Goal: Transaction & Acquisition: Purchase product/service

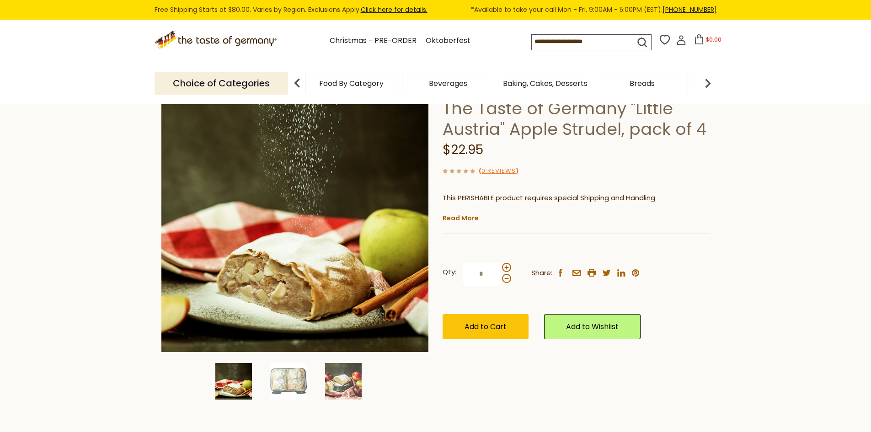
scroll to position [91, 0]
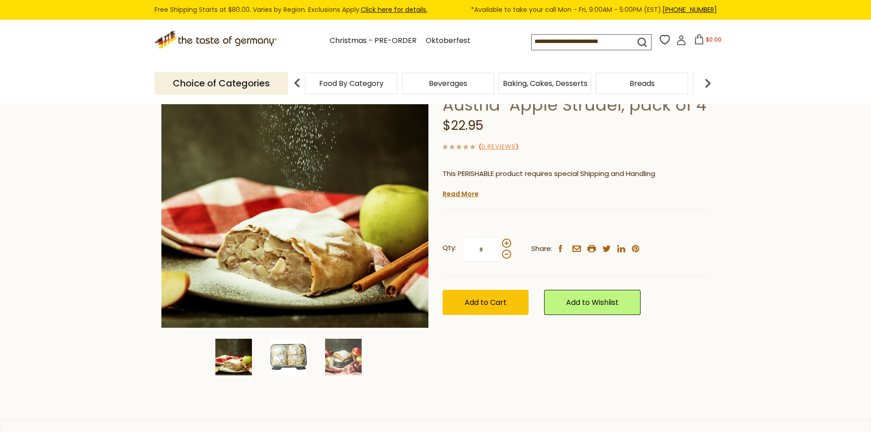
click at [296, 352] on img at bounding box center [288, 357] width 37 height 37
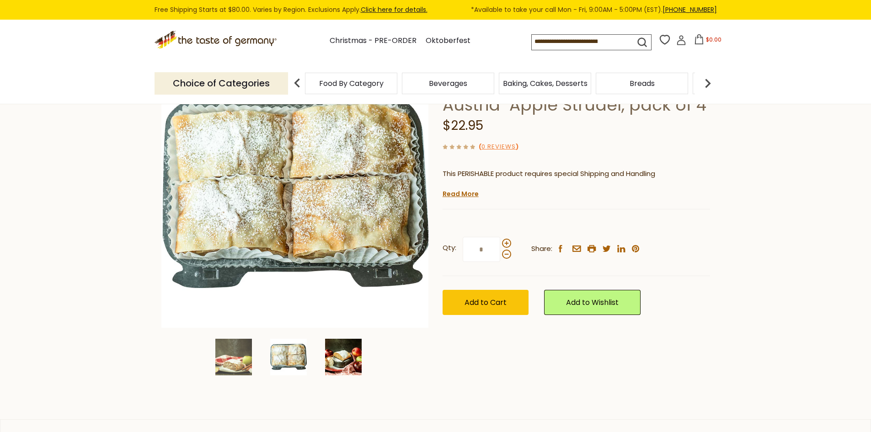
click at [346, 355] on img at bounding box center [343, 357] width 37 height 37
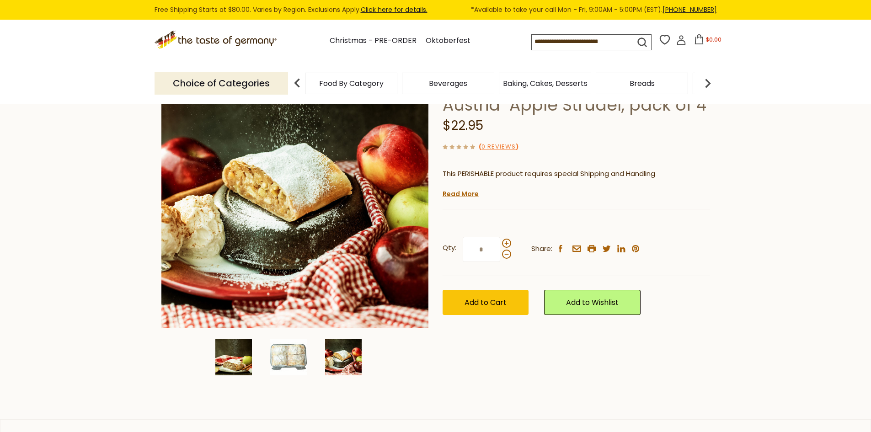
click at [230, 348] on img at bounding box center [233, 357] width 37 height 37
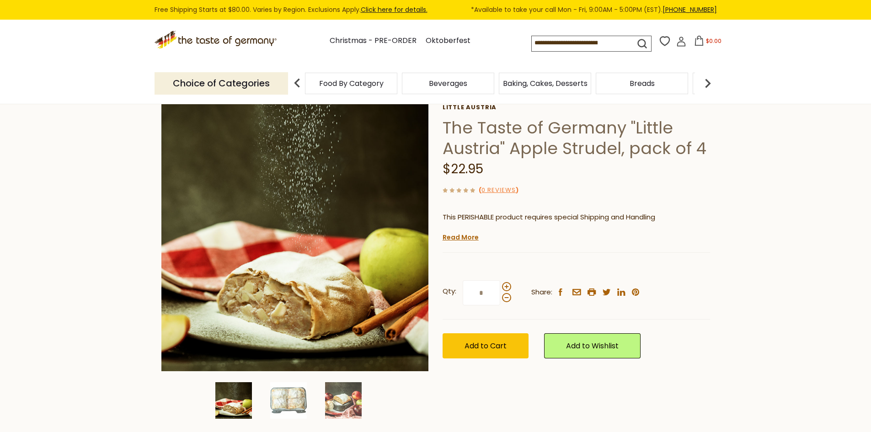
scroll to position [46, 0]
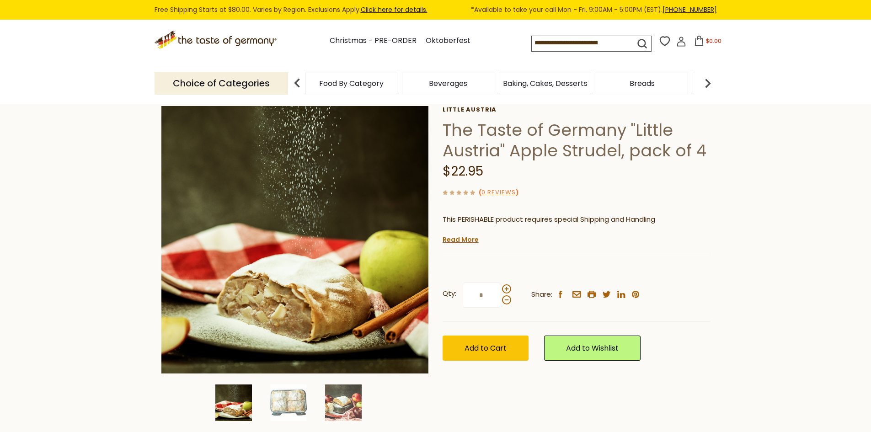
click at [455, 248] on div "Current stock: 0" at bounding box center [577, 249] width 268 height 6
click at [457, 239] on link "Read More" at bounding box center [461, 239] width 36 height 9
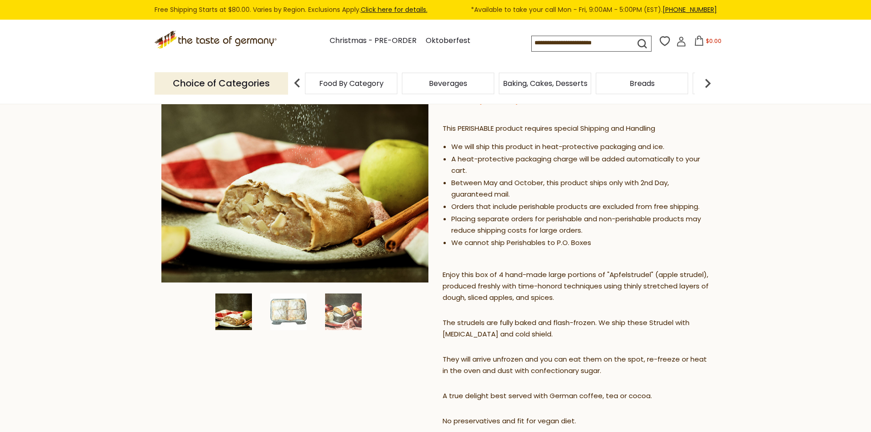
scroll to position [137, 0]
drag, startPoint x: 484, startPoint y: 182, endPoint x: 559, endPoint y: 177, distance: 74.7
click at [527, 178] on li "Between May and October, this product ships only with 2nd Day, guaranteed mail." at bounding box center [581, 188] width 259 height 23
click at [570, 181] on li "Between May and October, this product ships only with 2nd Day, guaranteed mail." at bounding box center [581, 188] width 259 height 23
drag, startPoint x: 558, startPoint y: 184, endPoint x: 592, endPoint y: 184, distance: 34.8
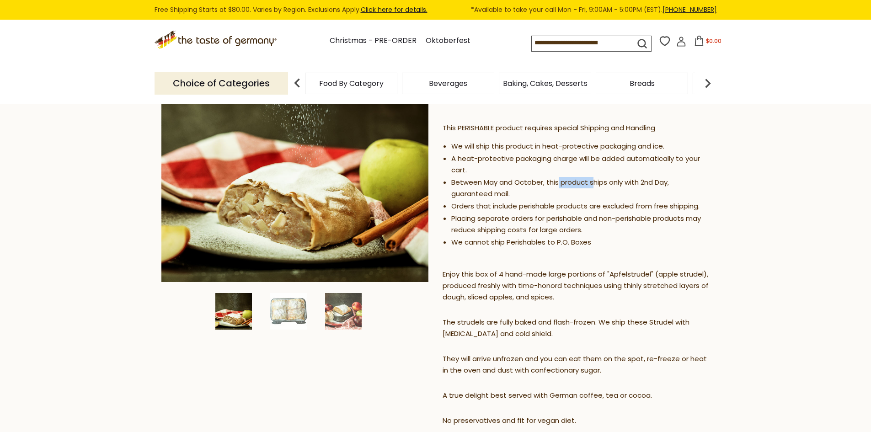
click at [592, 184] on li "Between May and October, this product ships only with 2nd Day, guaranteed mail." at bounding box center [581, 188] width 259 height 23
click at [640, 178] on li "Between May and October, this product ships only with 2nd Day, guaranteed mail." at bounding box center [581, 188] width 259 height 23
drag, startPoint x: 488, startPoint y: 193, endPoint x: 510, endPoint y: 191, distance: 21.6
click at [496, 193] on li "Between May and October, this product ships only with 2nd Day, guaranteed mail." at bounding box center [581, 188] width 259 height 23
click at [510, 191] on li "Between May and October, this product ships only with 2nd Day, guaranteed mail." at bounding box center [581, 188] width 259 height 23
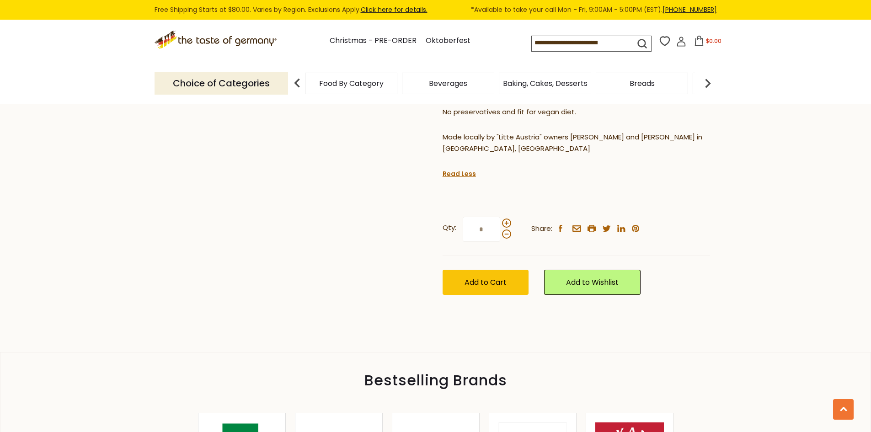
scroll to position [457, 0]
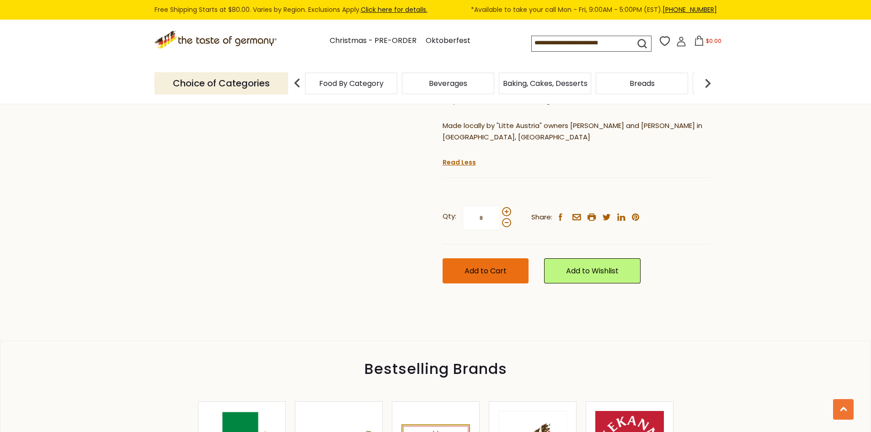
click at [506, 266] on span "Add to Cart" at bounding box center [486, 271] width 42 height 11
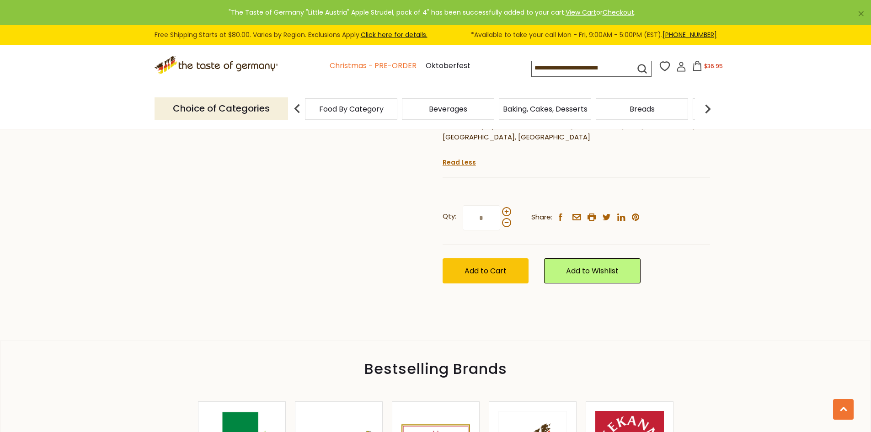
click at [388, 66] on link "Christmas - PRE-ORDER" at bounding box center [373, 66] width 87 height 12
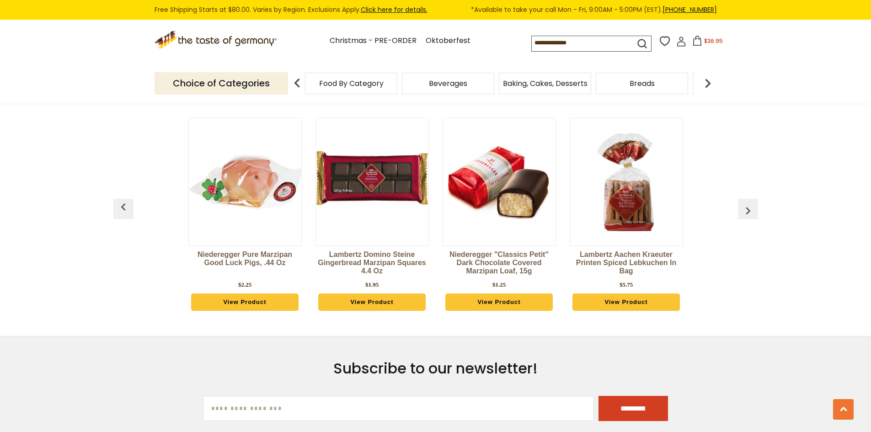
scroll to position [457, 0]
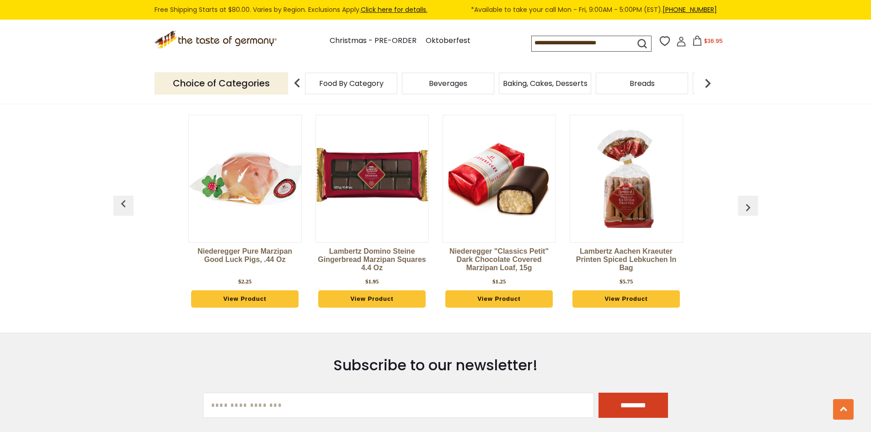
click at [749, 203] on img "button" at bounding box center [748, 207] width 15 height 15
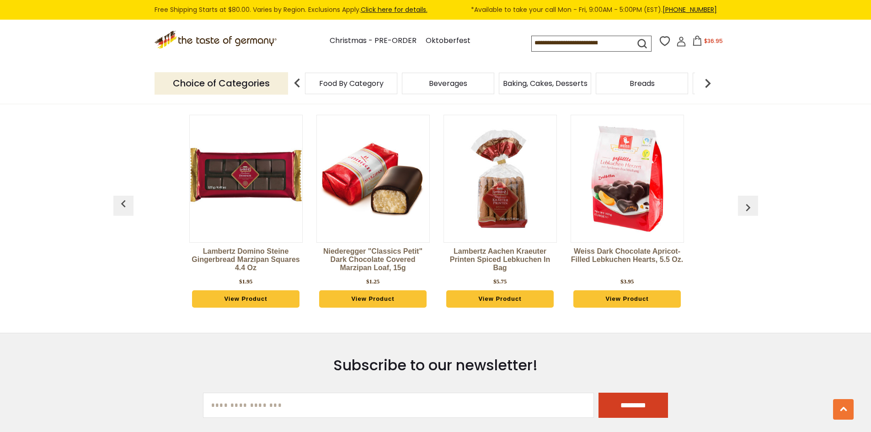
scroll to position [0, 127]
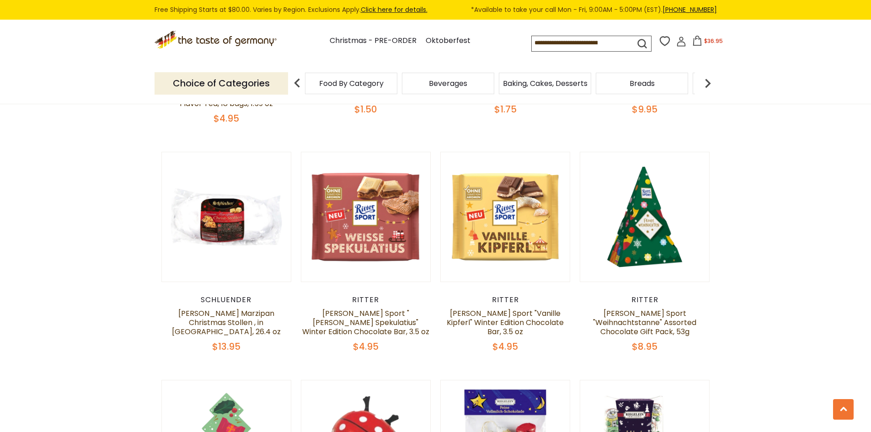
scroll to position [1418, 0]
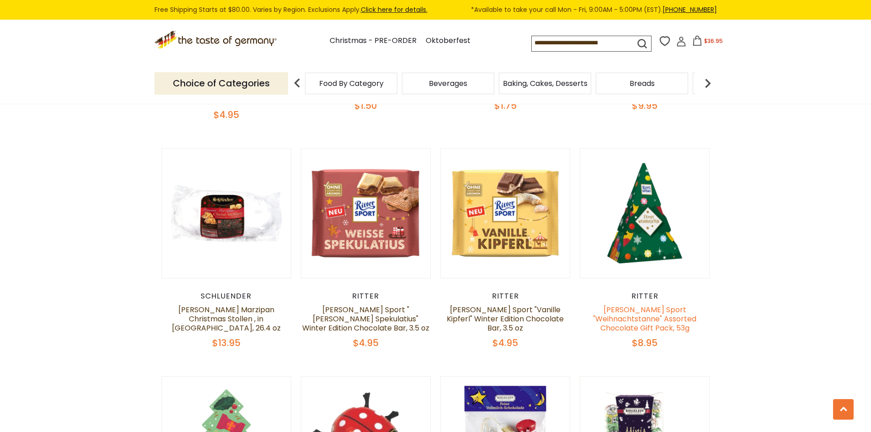
click at [647, 305] on link "[PERSON_NAME] Sport "Weihnachtstanne" Assorted Chocolate Gift Pack, 53g" at bounding box center [644, 319] width 103 height 29
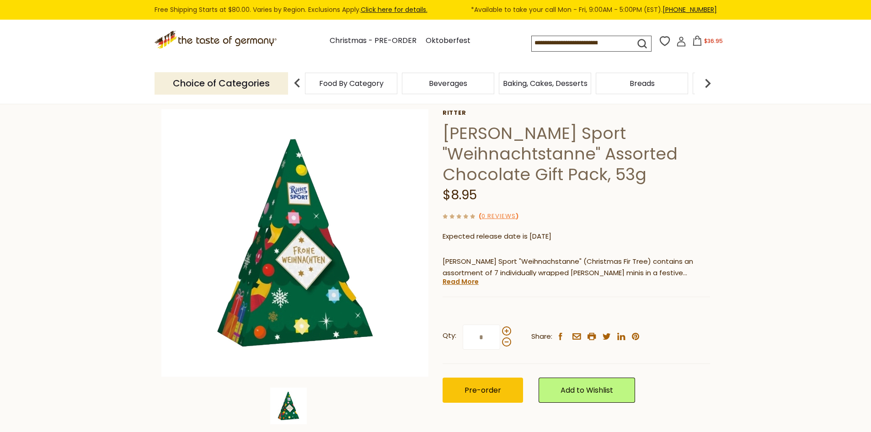
scroll to position [46, 0]
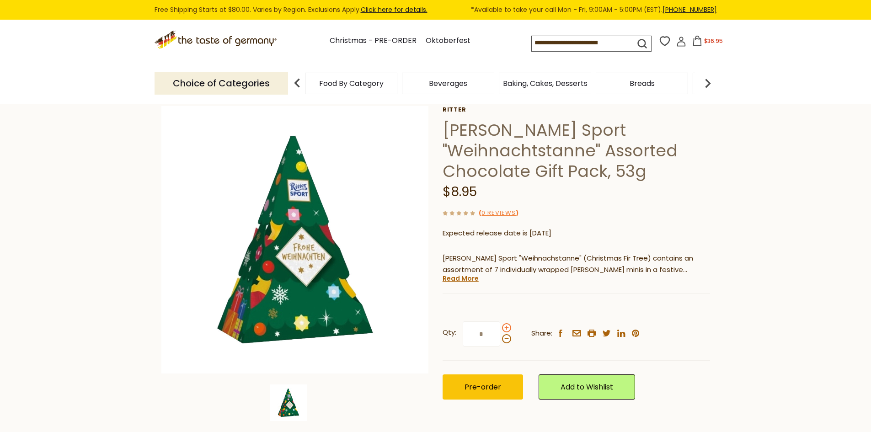
click at [506, 329] on span at bounding box center [506, 327] width 9 height 9
click at [500, 329] on input "*" at bounding box center [482, 334] width 38 height 25
click at [508, 344] on div at bounding box center [506, 333] width 9 height 20
click at [500, 344] on input "*" at bounding box center [482, 334] width 38 height 25
click at [508, 341] on span at bounding box center [506, 338] width 9 height 9
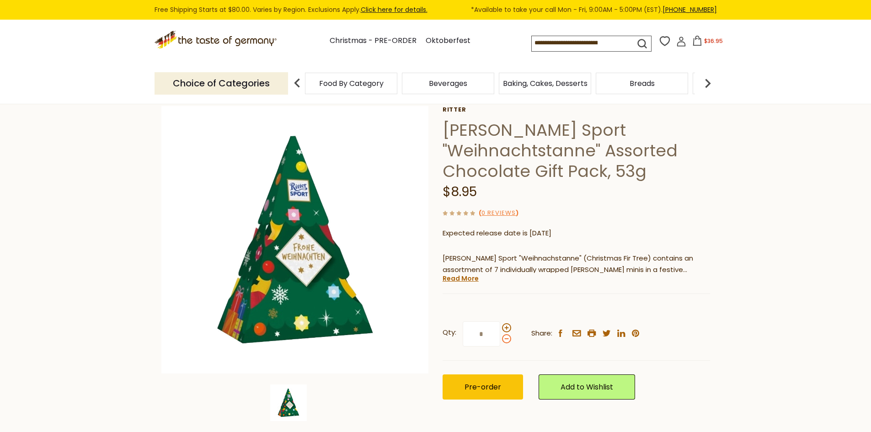
click at [500, 341] on input "*" at bounding box center [482, 334] width 38 height 25
click at [509, 327] on span at bounding box center [506, 327] width 9 height 9
click at [500, 327] on input "*" at bounding box center [482, 334] width 38 height 25
click at [506, 340] on span at bounding box center [506, 338] width 9 height 9
click at [500, 340] on input "*" at bounding box center [482, 334] width 38 height 25
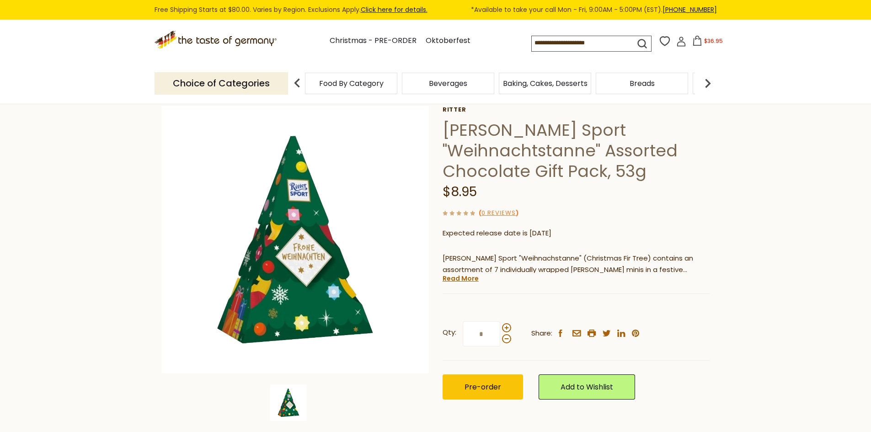
click at [485, 335] on input "*" at bounding box center [482, 334] width 38 height 25
drag, startPoint x: 488, startPoint y: 335, endPoint x: 468, endPoint y: 335, distance: 19.7
click at [468, 335] on input "*" at bounding box center [482, 334] width 38 height 25
type input "*"
click at [510, 312] on div "Qty: * Share: facebook email printer twitter linkedin pinterest" at bounding box center [577, 334] width 268 height 53
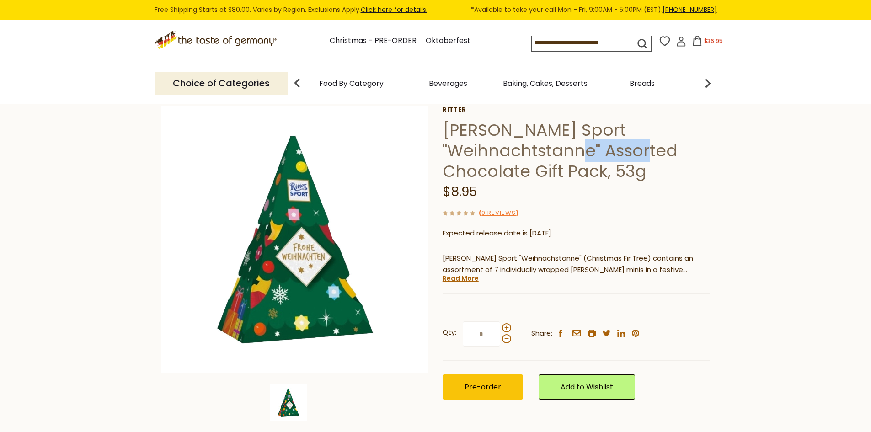
drag, startPoint x: 479, startPoint y: 150, endPoint x: 550, endPoint y: 147, distance: 71.0
click at [550, 147] on h1 "Ritter Sport "Weihnachtstanne" Assorted Chocolate Gift Pack, 53g" at bounding box center [577, 151] width 268 height 62
click at [658, 143] on h1 "Ritter Sport "Weihnachtstanne" Assorted Chocolate Gift Pack, 53g" at bounding box center [577, 151] width 268 height 62
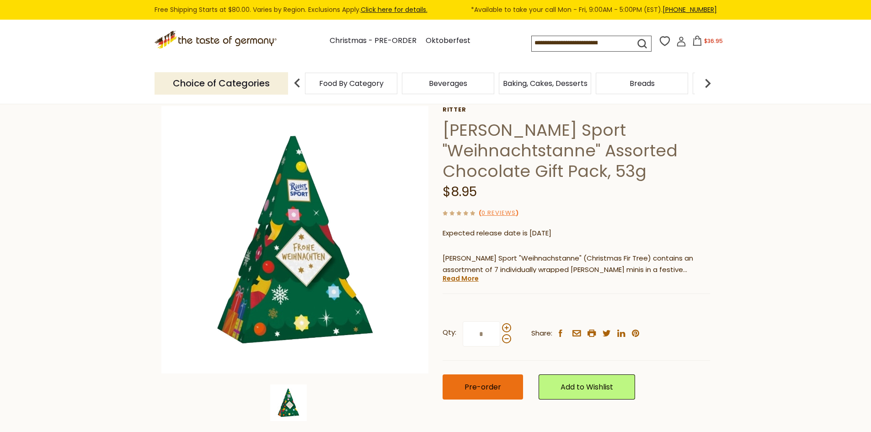
click at [496, 386] on span "Pre-order" at bounding box center [483, 387] width 37 height 11
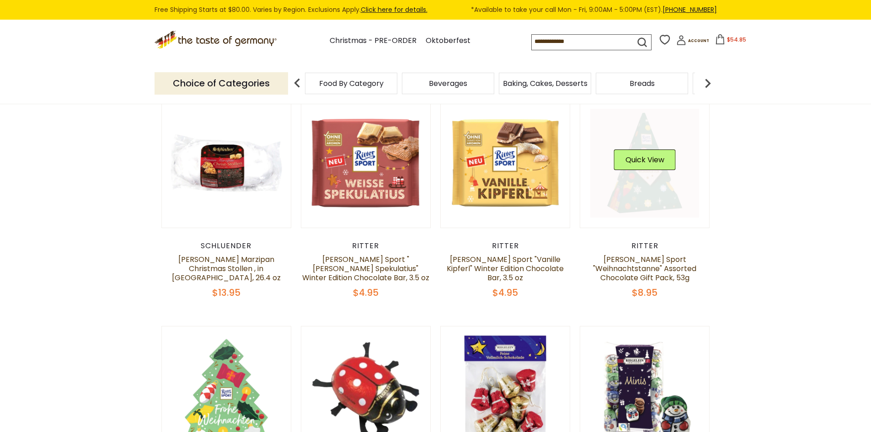
scroll to position [1418, 0]
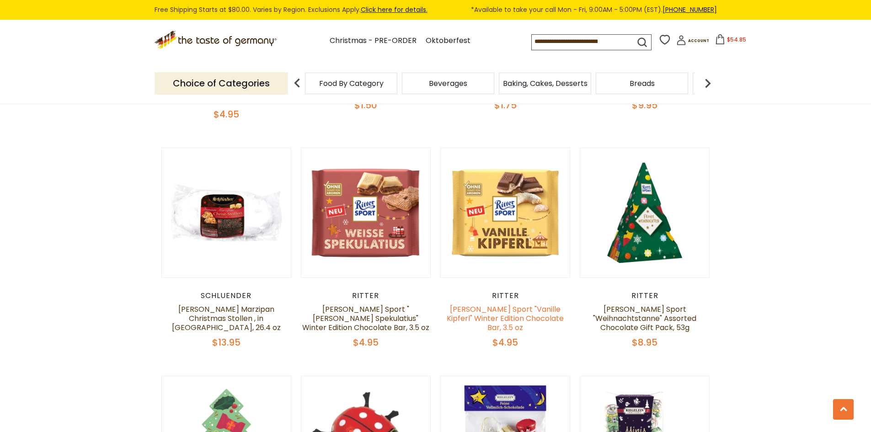
click at [514, 304] on link "Ritter Sport "Vanille Kipferl" Winter Edition Chocolate Bar, 3.5 oz" at bounding box center [505, 318] width 117 height 29
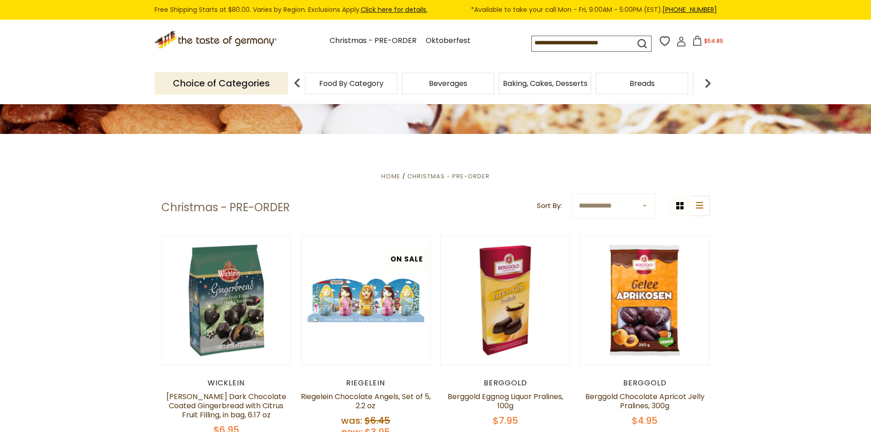
scroll to position [46, 0]
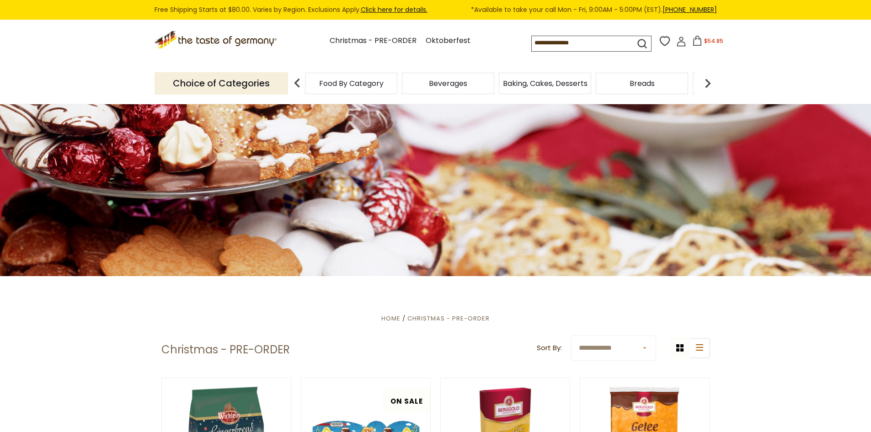
click at [697, 38] on icon at bounding box center [698, 41] width 8 height 10
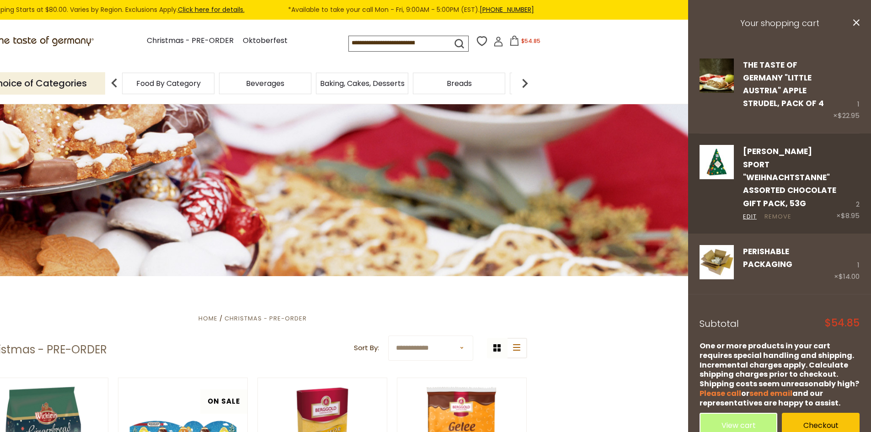
click at [785, 212] on link "Remove" at bounding box center [778, 217] width 27 height 10
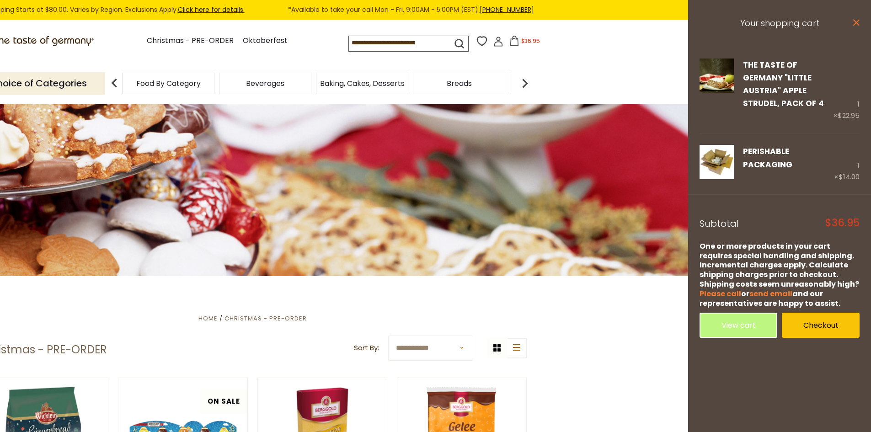
click at [856, 20] on icon "close" at bounding box center [856, 22] width 7 height 7
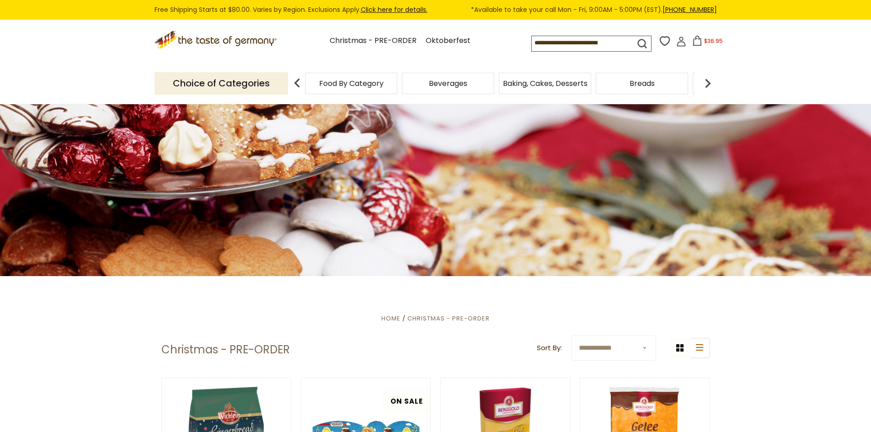
click at [223, 40] on icon ".st0{fill:#EDD300;} .st1{fill:#D33E21;}" at bounding box center [217, 40] width 124 height 19
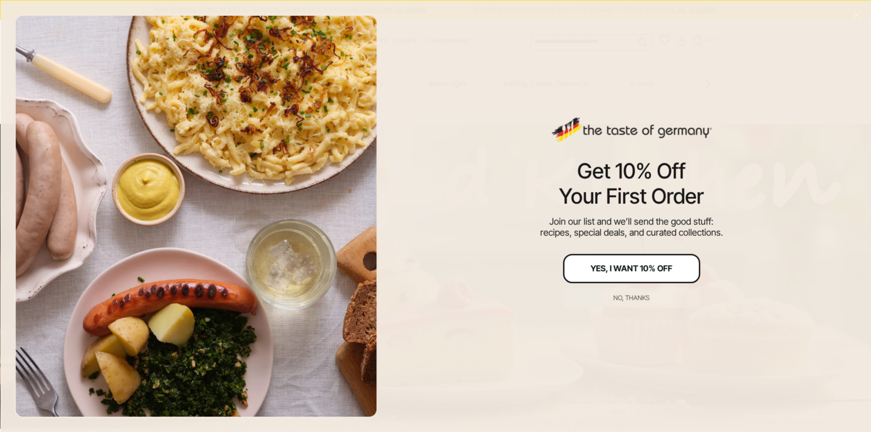
click at [646, 266] on div "Yes, I Want 10% Off" at bounding box center [632, 268] width 82 height 8
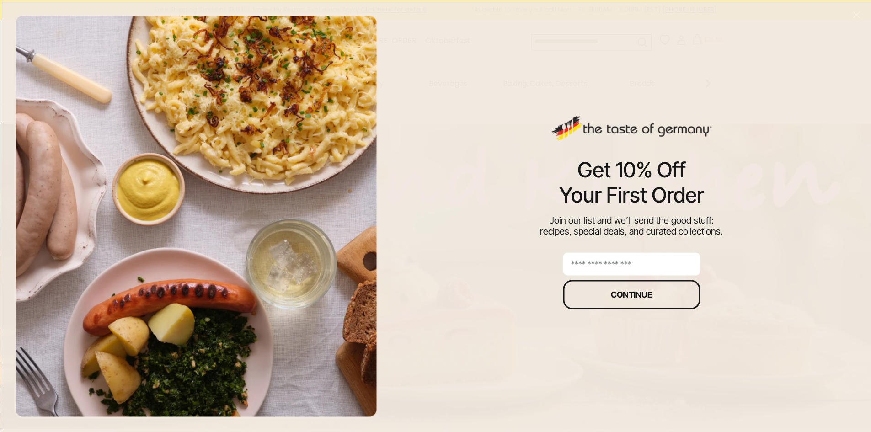
click at [645, 262] on input "email" at bounding box center [631, 264] width 137 height 23
click at [646, 261] on input "email" at bounding box center [631, 264] width 137 height 23
type input "**********"
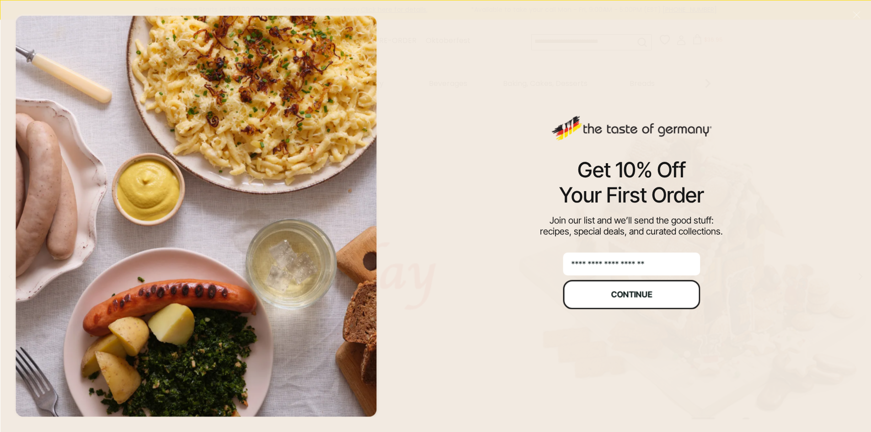
click at [641, 293] on div "Continue" at bounding box center [631, 294] width 41 height 8
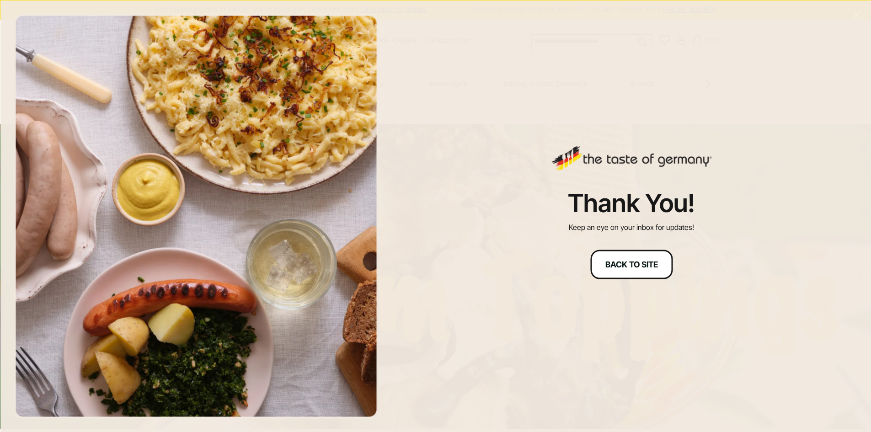
click at [616, 265] on div "Back to site" at bounding box center [632, 264] width 53 height 8
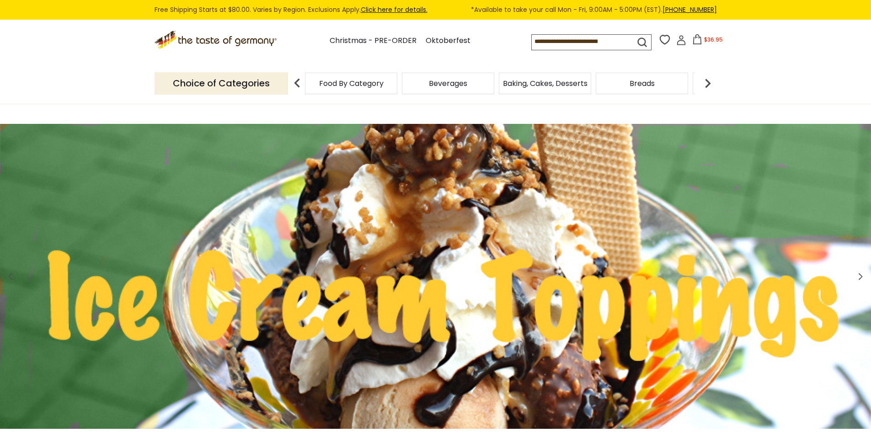
click at [695, 40] on icon at bounding box center [698, 39] width 10 height 10
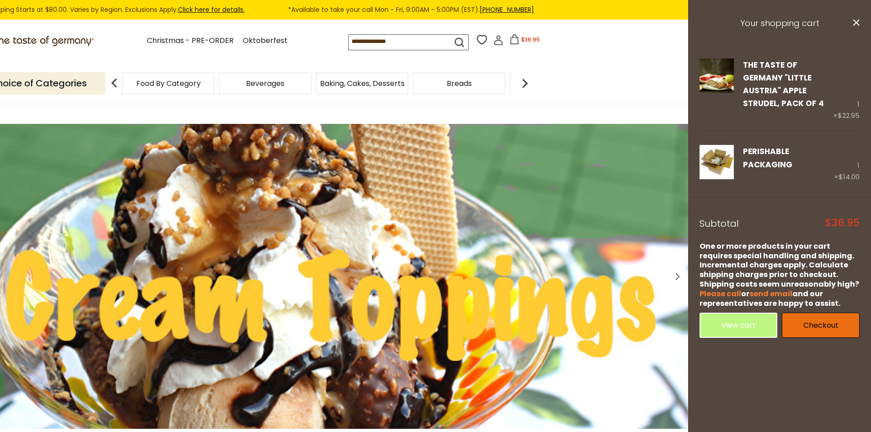
click at [834, 313] on link "Checkout" at bounding box center [821, 325] width 78 height 25
